Goal: Entertainment & Leisure: Consume media (video, audio)

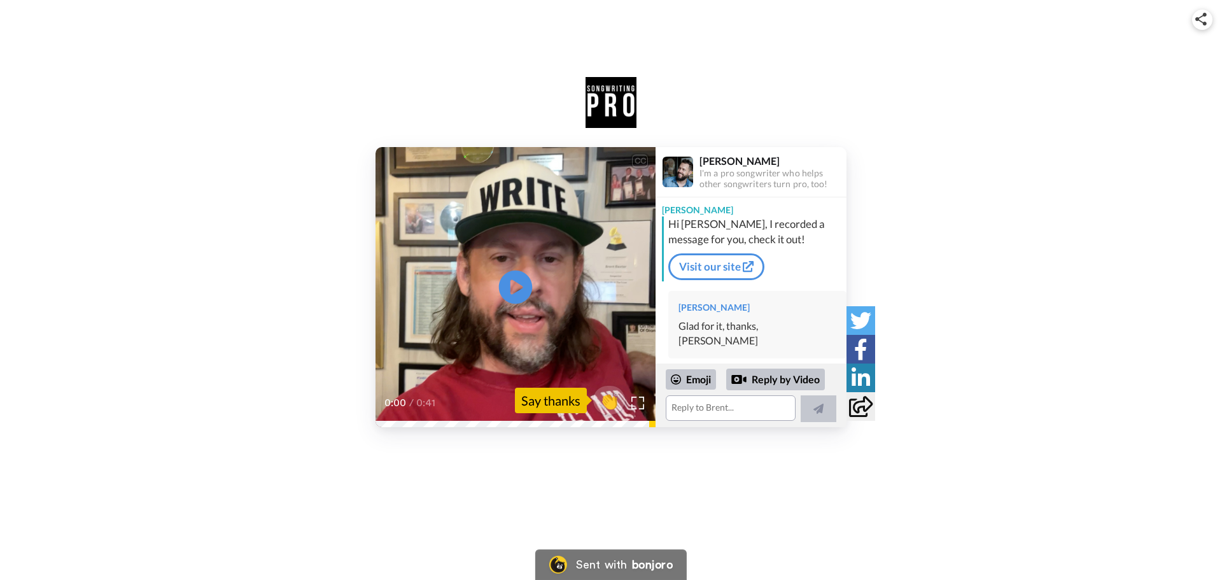
click at [520, 288] on icon "Play/Pause" at bounding box center [516, 287] width 34 height 60
